Goal: Check status: Check status

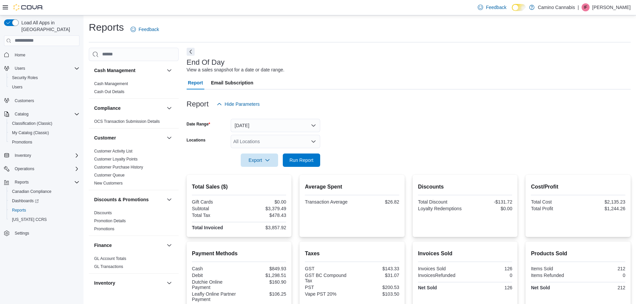
scroll to position [100, 0]
